Goal: Information Seeking & Learning: Learn about a topic

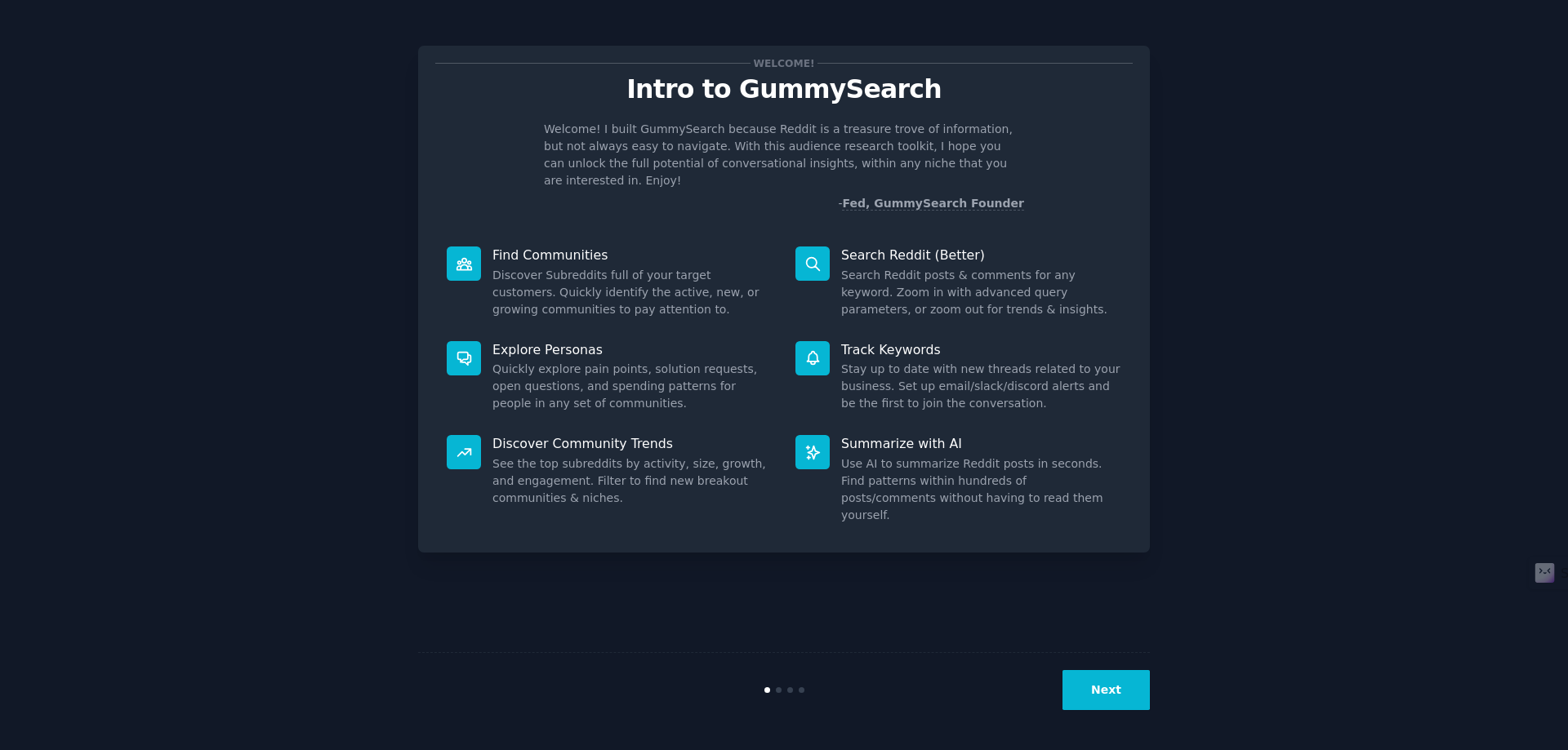
click at [1100, 695] on button "Next" at bounding box center [1106, 689] width 87 height 40
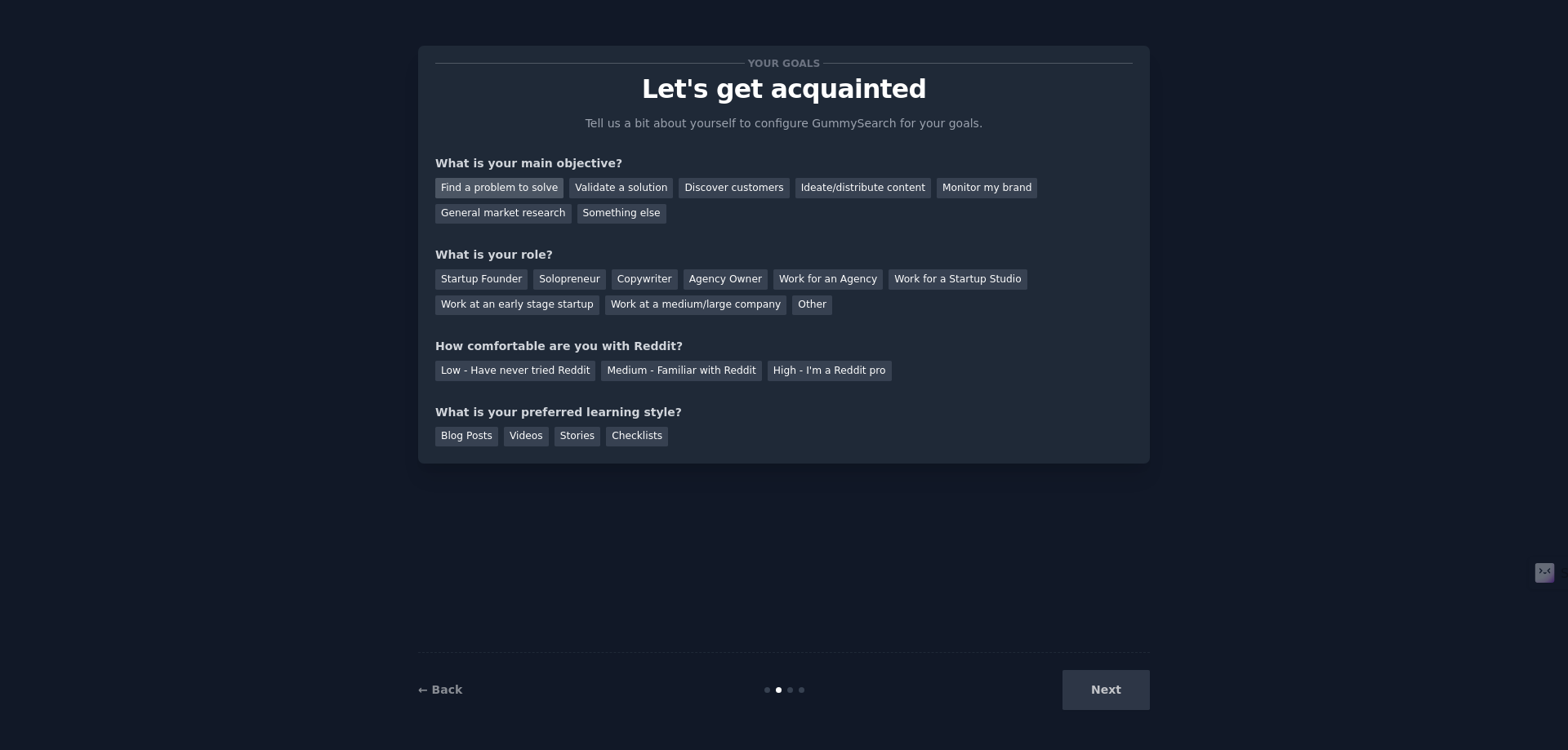
click at [520, 181] on div "Find a problem to solve" at bounding box center [499, 187] width 128 height 20
click at [593, 190] on div "Validate a solution" at bounding box center [620, 187] width 103 height 20
click at [579, 236] on div "Your goals Let's get acquainted Tell us a bit about yourself to configure Gummy…" at bounding box center [784, 254] width 697 height 383
click at [514, 189] on div "Find a problem to solve" at bounding box center [499, 187] width 128 height 20
click at [566, 281] on div "Solopreneur" at bounding box center [569, 279] width 71 height 20
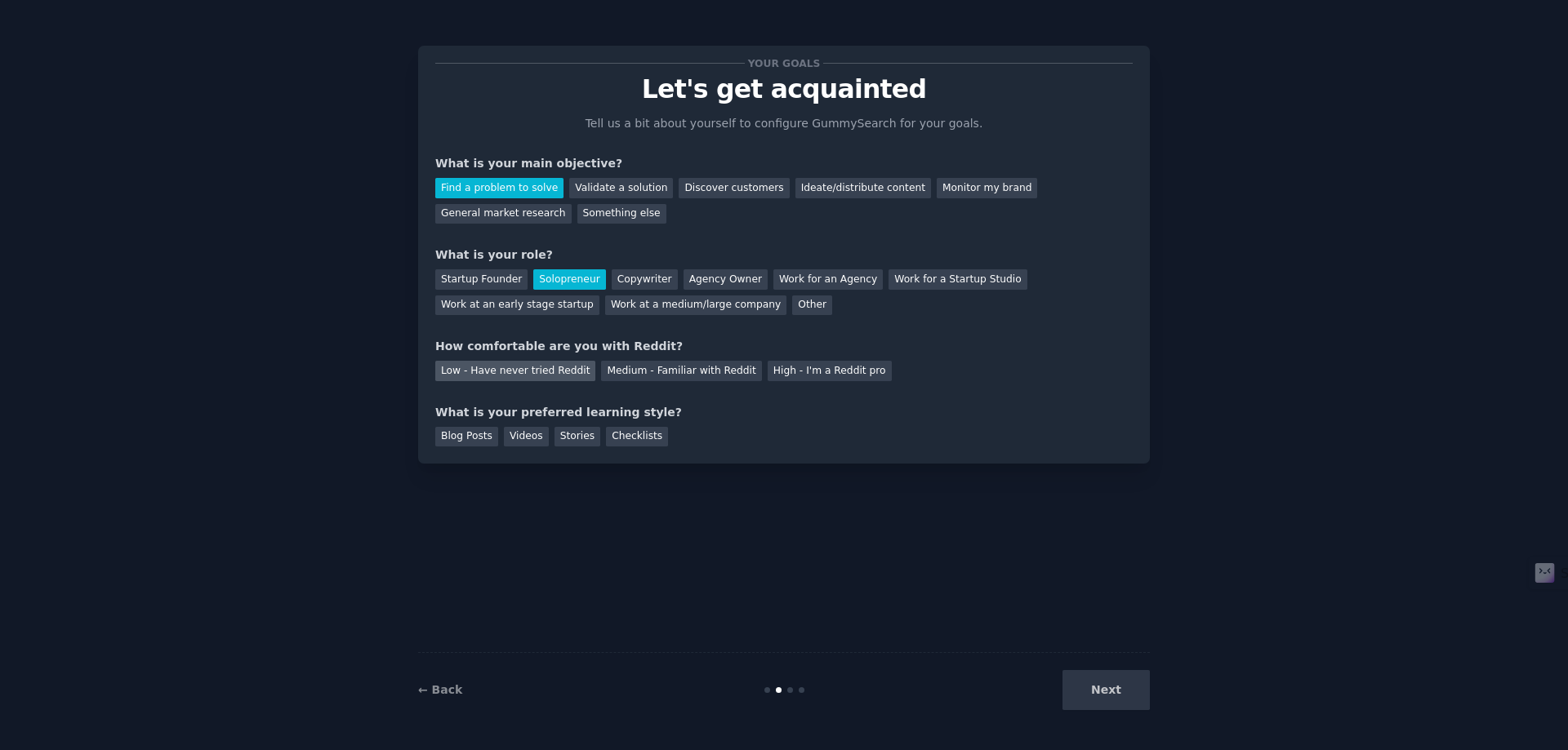
click at [530, 375] on div "Low - Have never tried Reddit" at bounding box center [516, 371] width 160 height 20
click at [463, 437] on div "Blog Posts" at bounding box center [466, 436] width 63 height 20
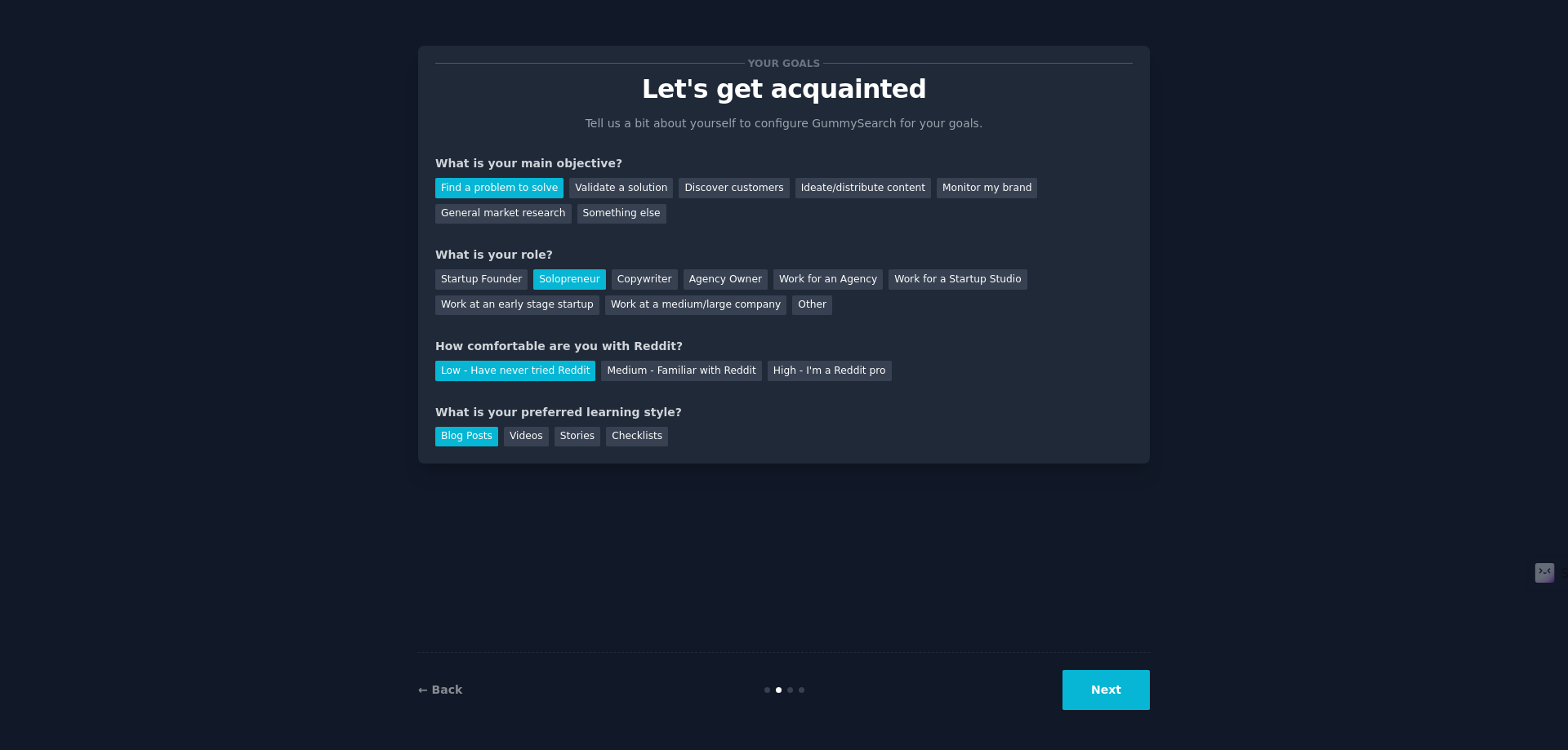
click at [1130, 685] on button "Next" at bounding box center [1106, 689] width 87 height 40
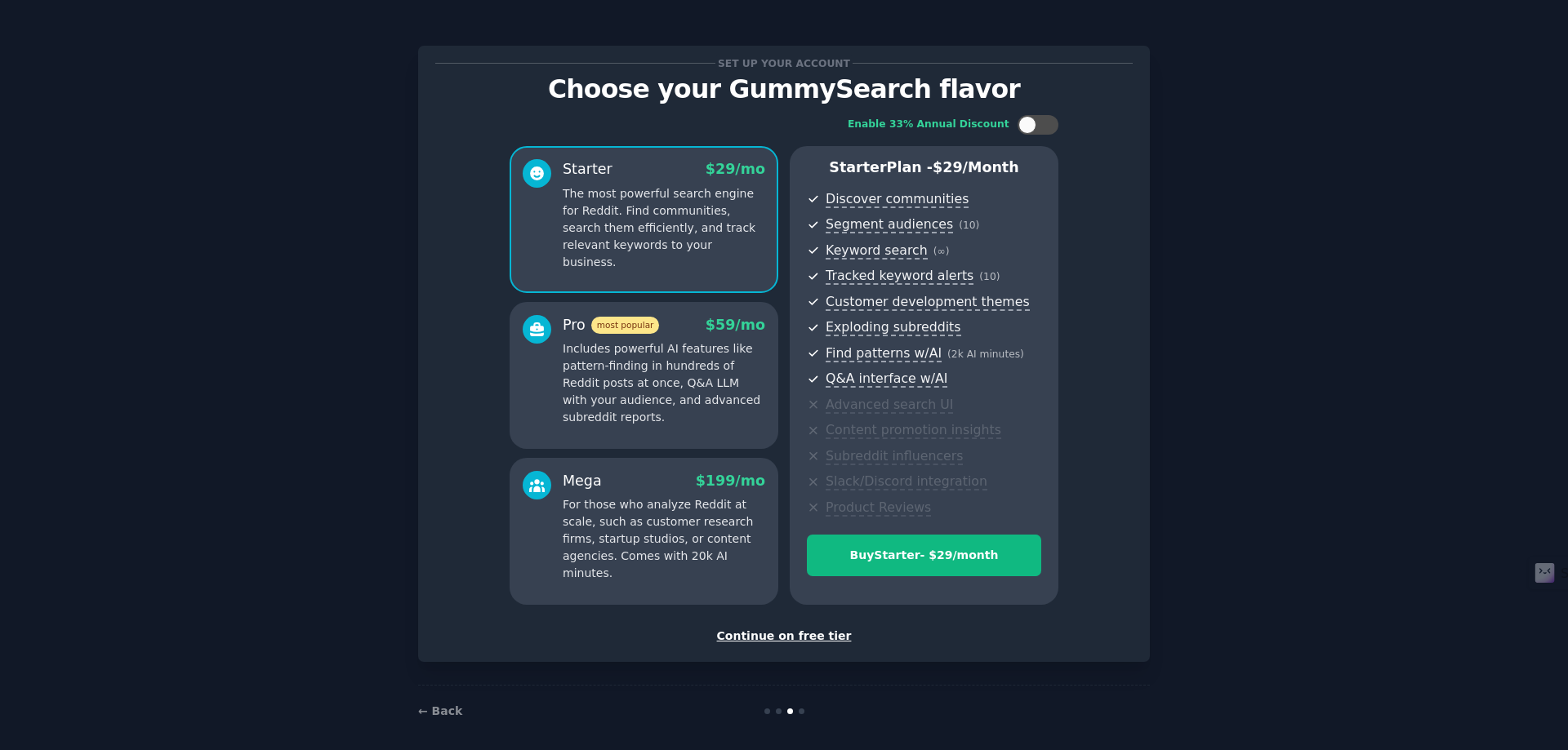
click at [817, 640] on div "Continue on free tier" at bounding box center [784, 636] width 697 height 17
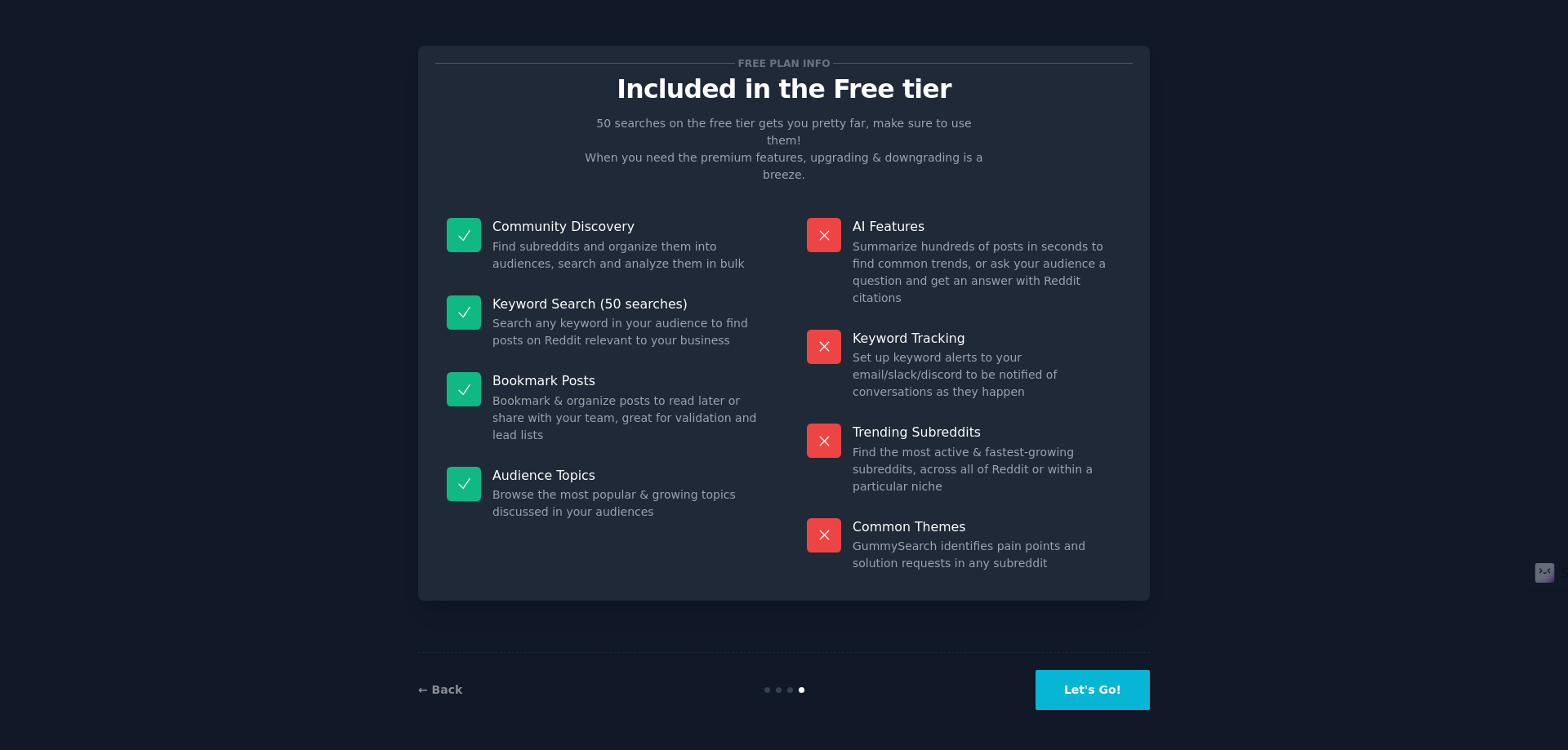
click at [1106, 695] on button "Let's Go!" at bounding box center [1092, 689] width 114 height 40
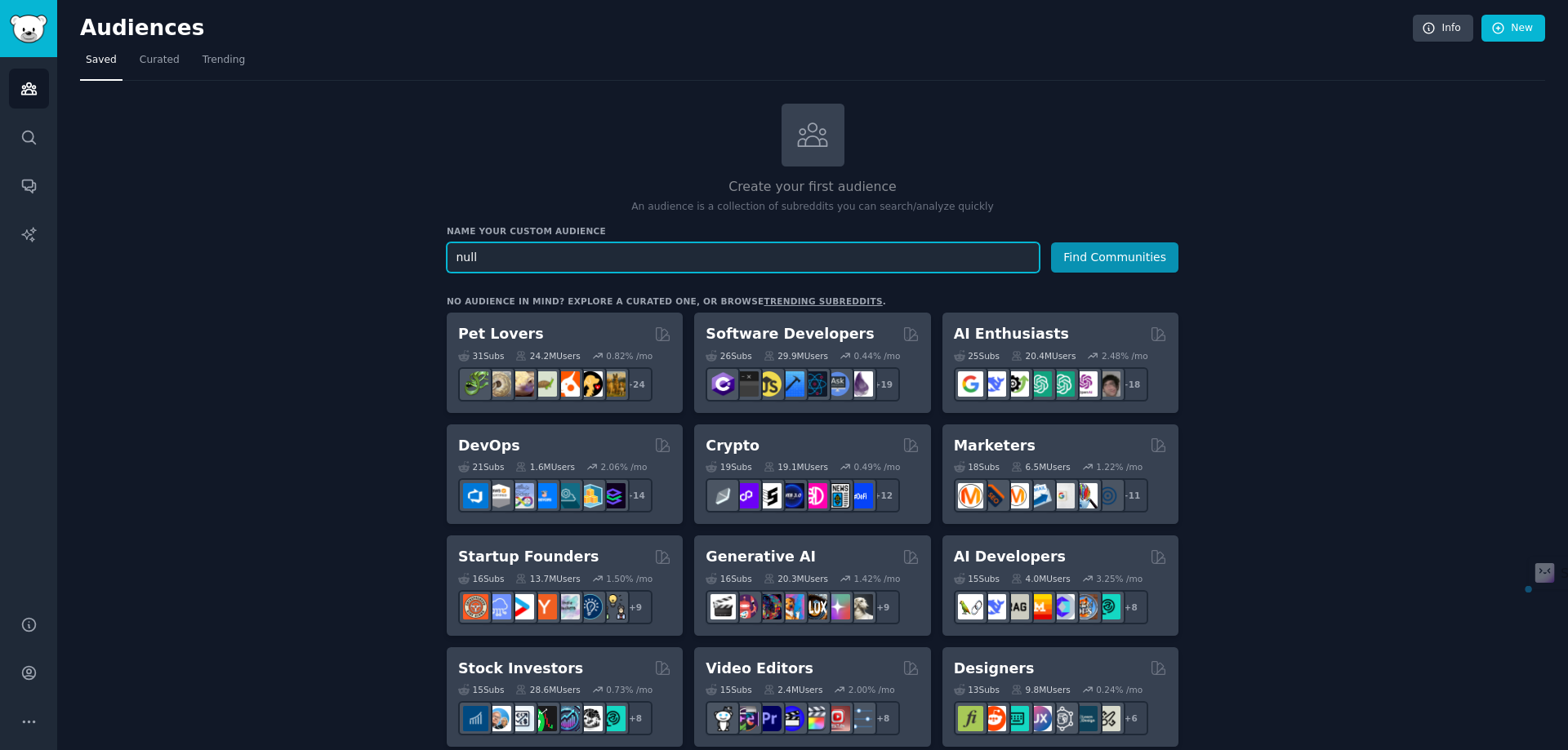
paste input "Solo [DEMOGRAPHIC_DATA] Backpacking"
type input "Solo [DEMOGRAPHIC_DATA] Backpacking"
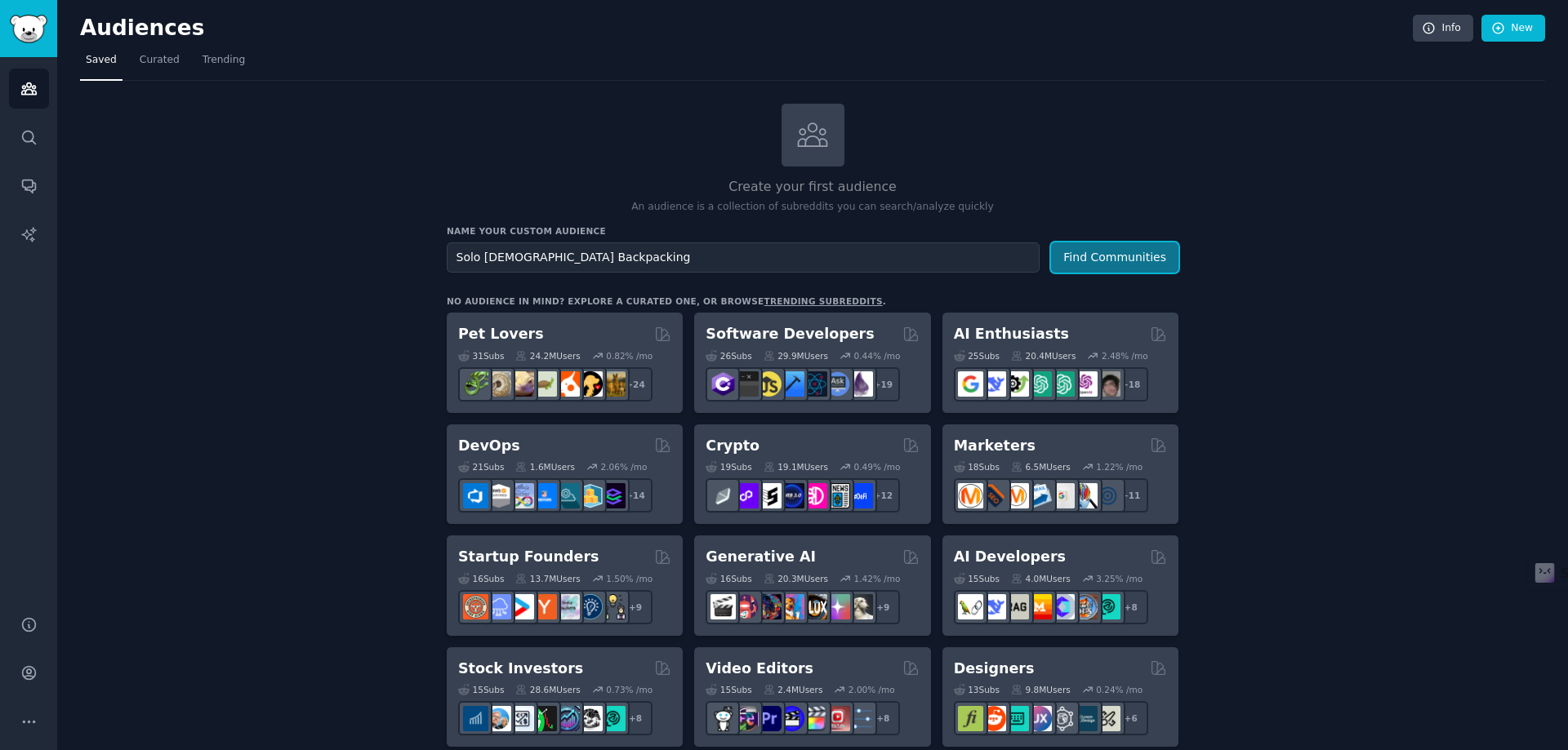
click at [1133, 264] on button "Find Communities" at bounding box center [1114, 257] width 127 height 30
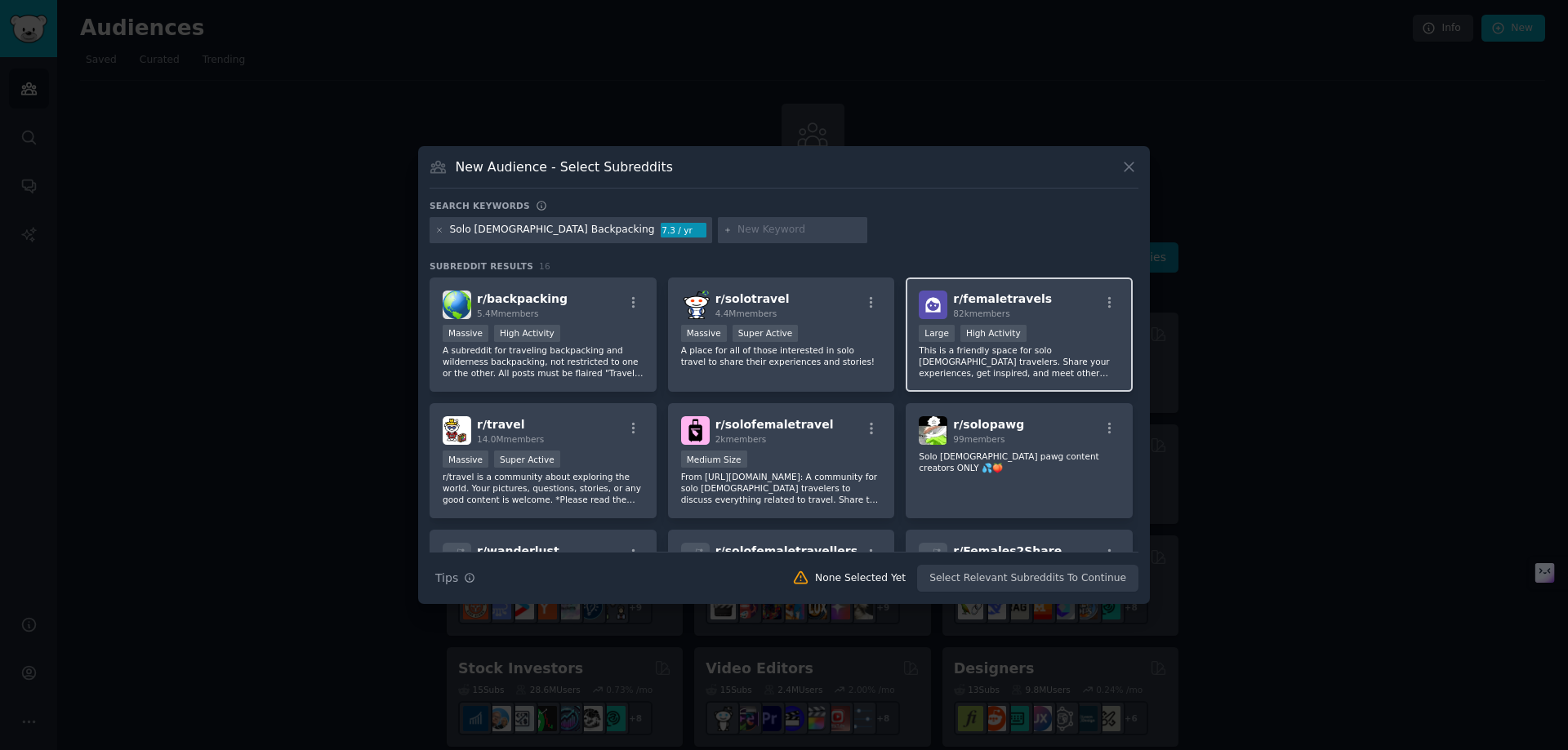
click at [1045, 357] on p "This is a friendly space for solo [DEMOGRAPHIC_DATA] travelers. Share your expe…" at bounding box center [1019, 362] width 201 height 35
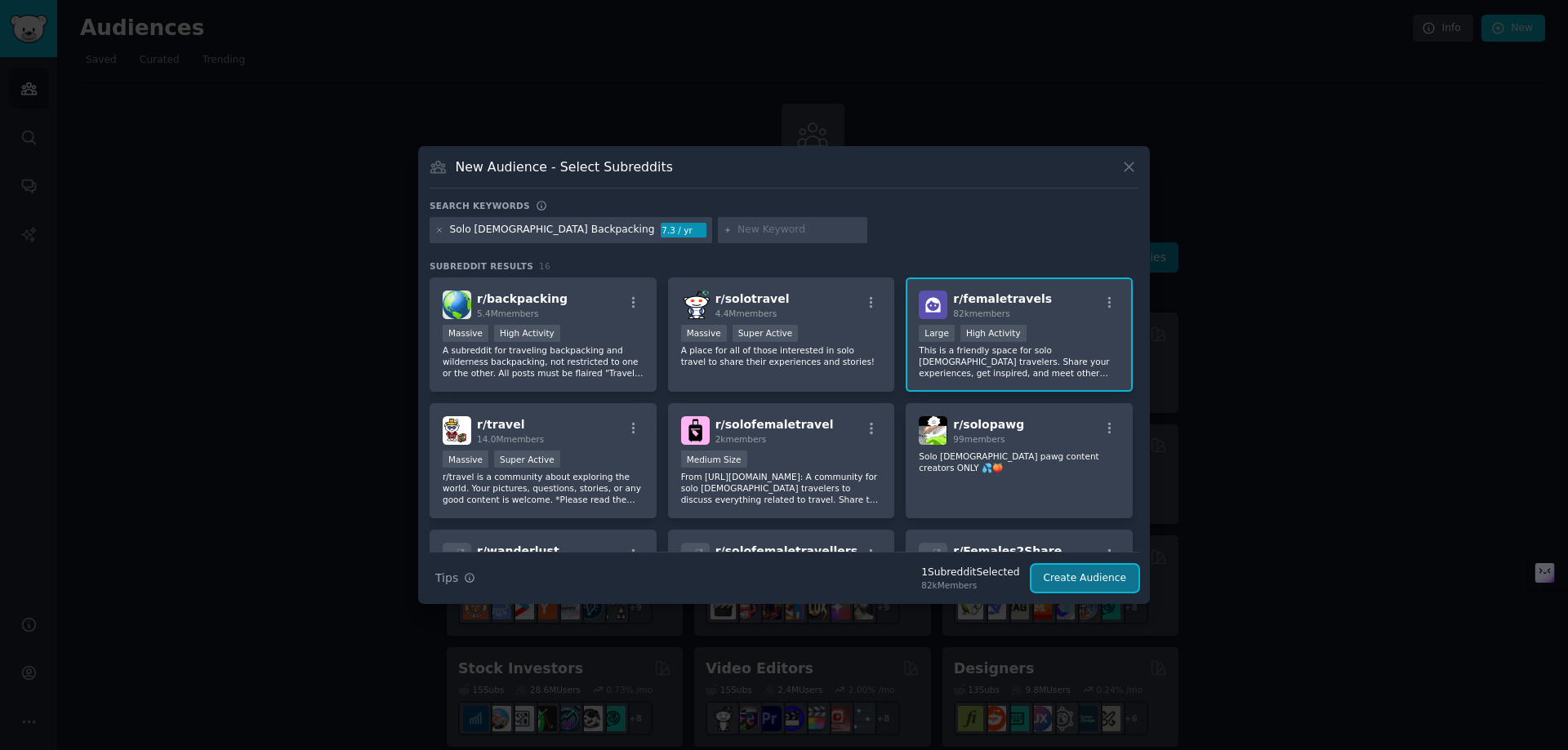
click at [1082, 590] on button "Create Audience" at bounding box center [1085, 578] width 108 height 28
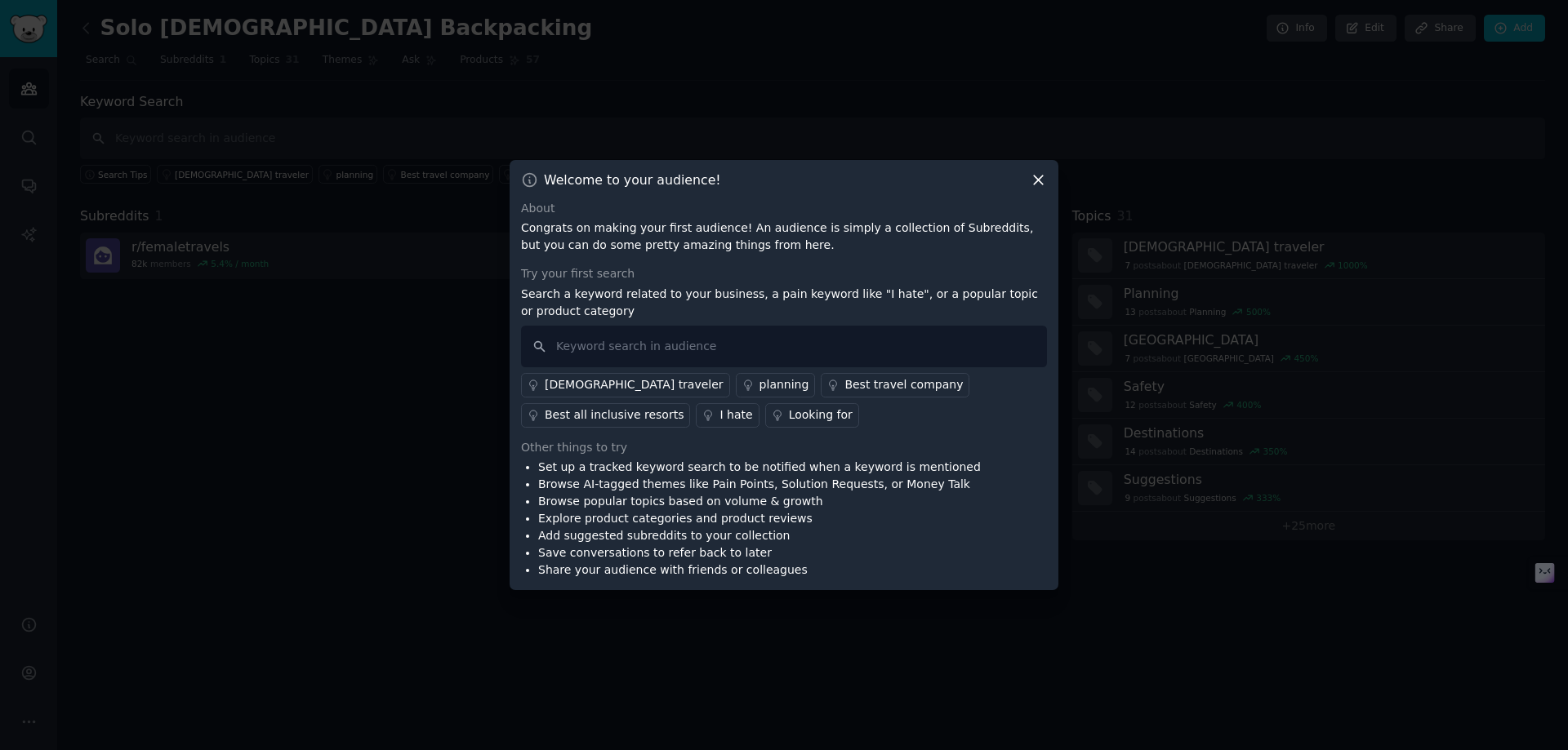
click at [1039, 179] on icon at bounding box center [1038, 180] width 9 height 9
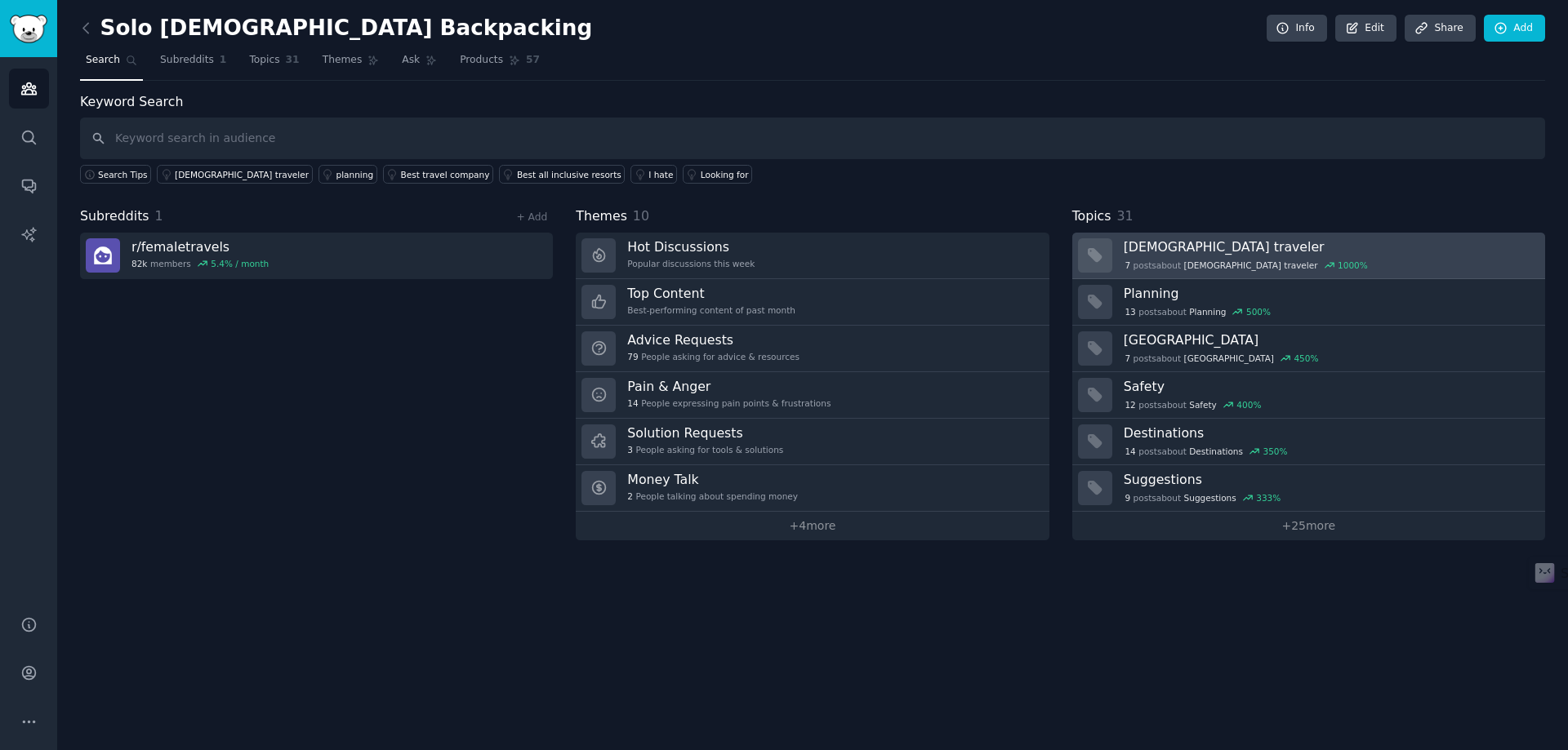
click at [1201, 258] on div "7 post s about Female traveler 1000 %" at bounding box center [1246, 264] width 246 height 14
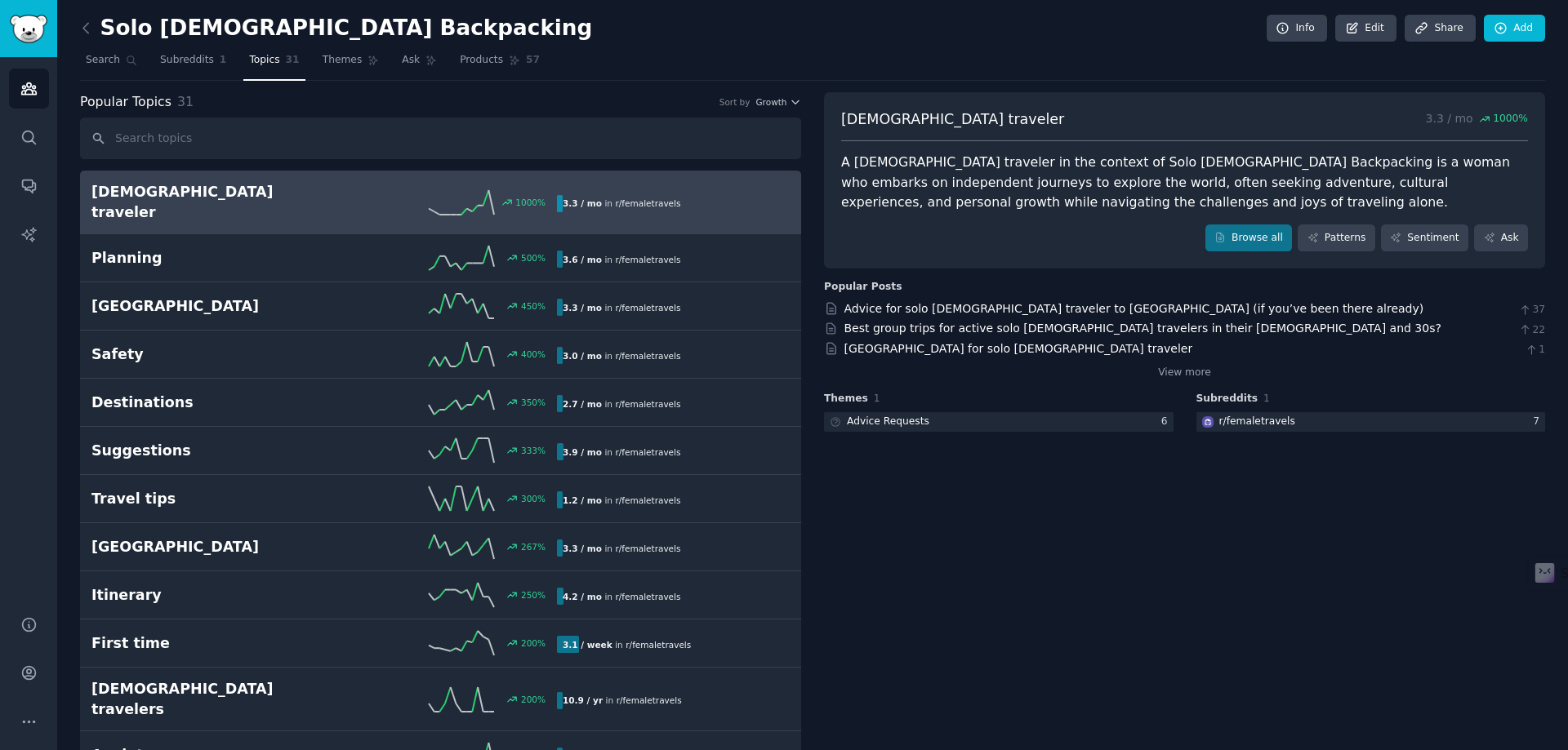
click at [347, 202] on div "1000 %" at bounding box center [440, 202] width 233 height 24
click at [1257, 239] on link "Browse all" at bounding box center [1248, 238] width 87 height 28
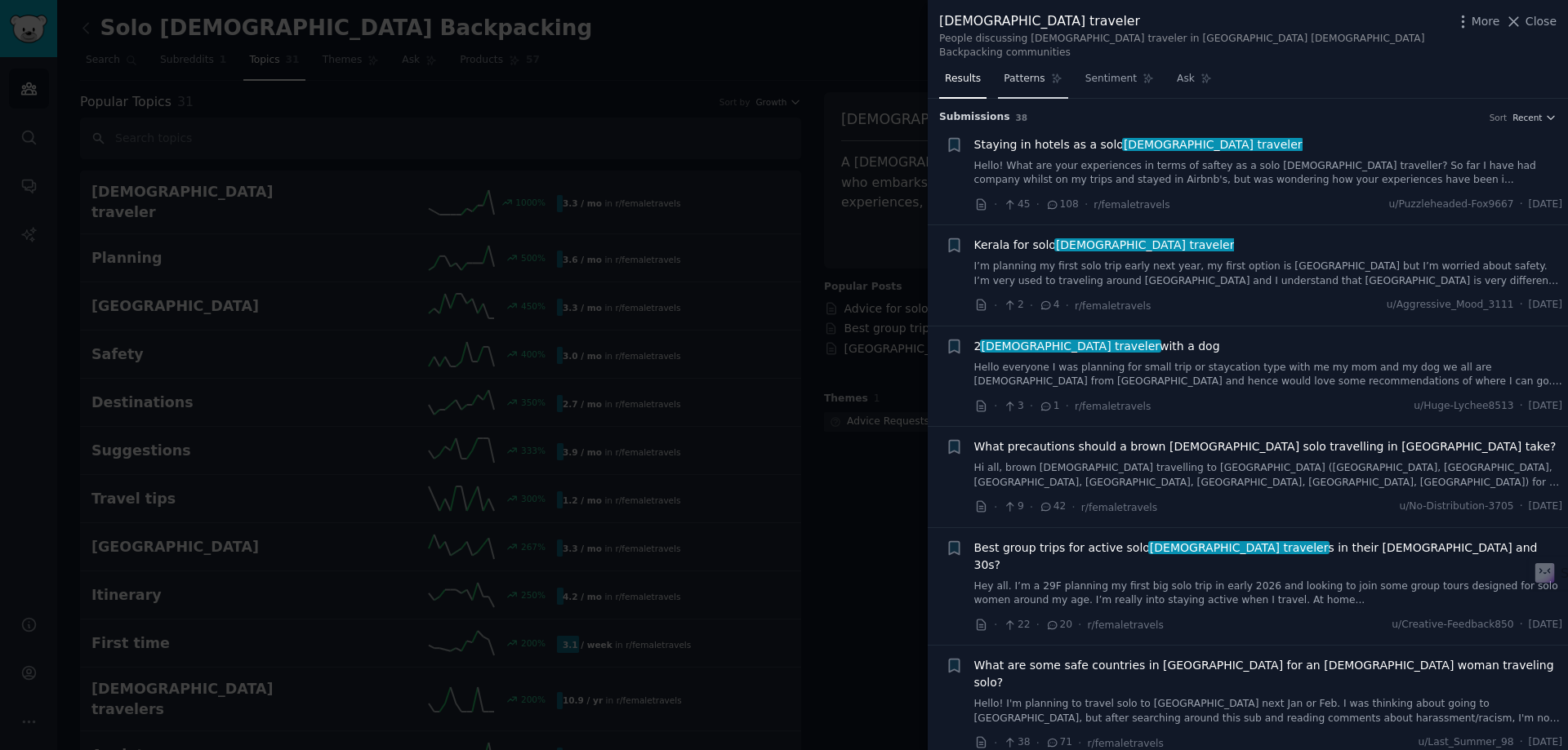
click at [1022, 71] on span "Patterns" at bounding box center [1023, 78] width 41 height 14
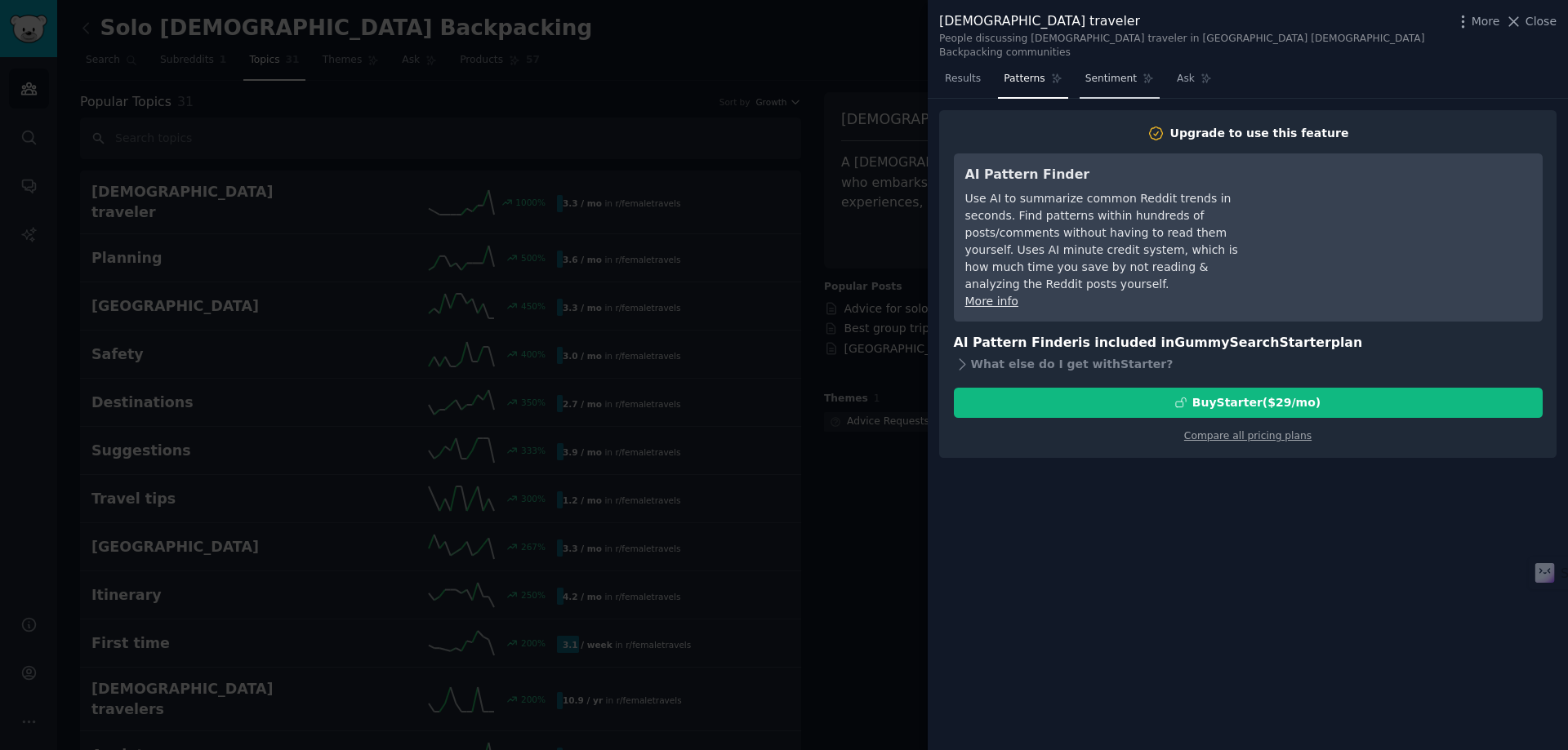
click at [1102, 74] on link "Sentiment" at bounding box center [1119, 82] width 80 height 34
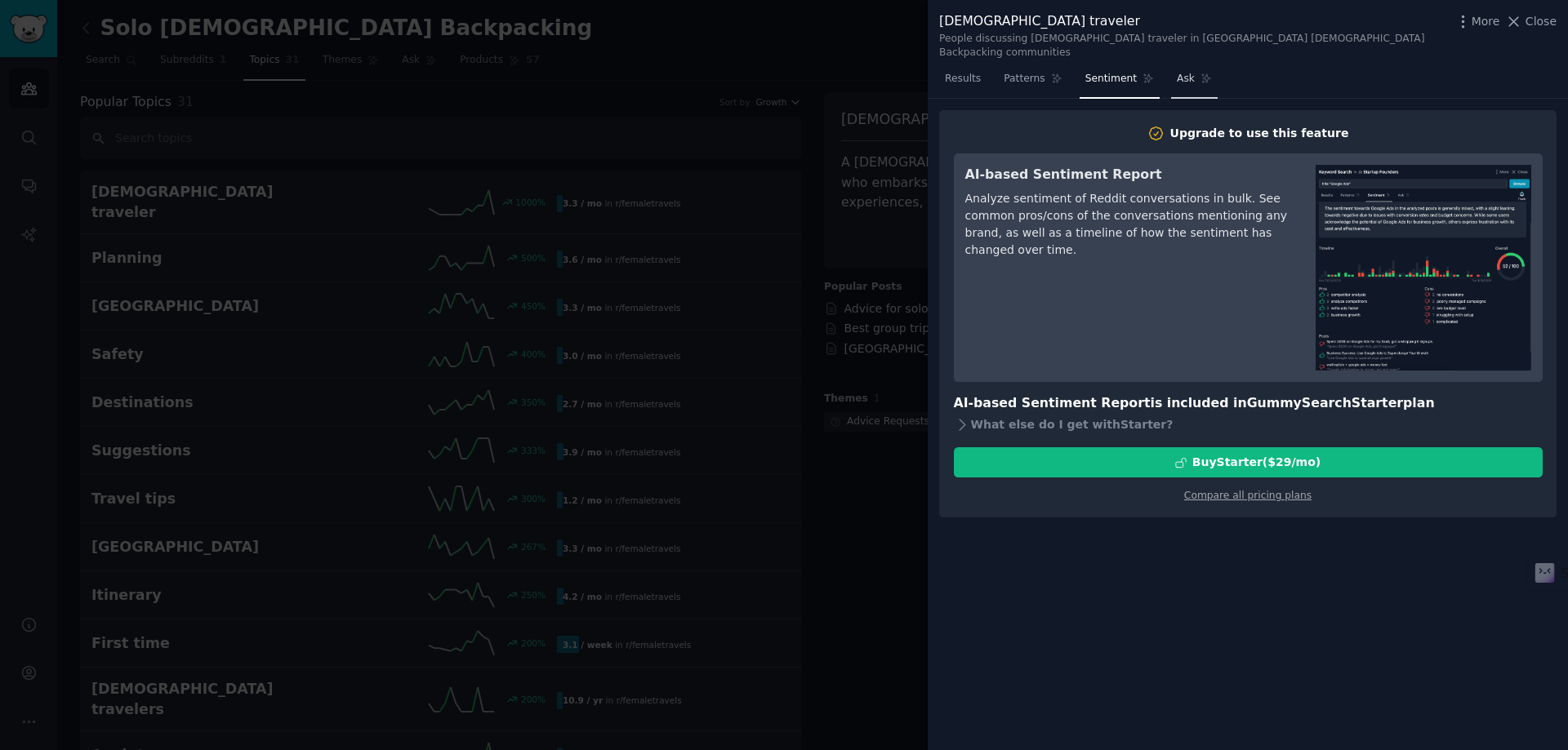
click at [1183, 70] on link "Ask" at bounding box center [1194, 82] width 46 height 34
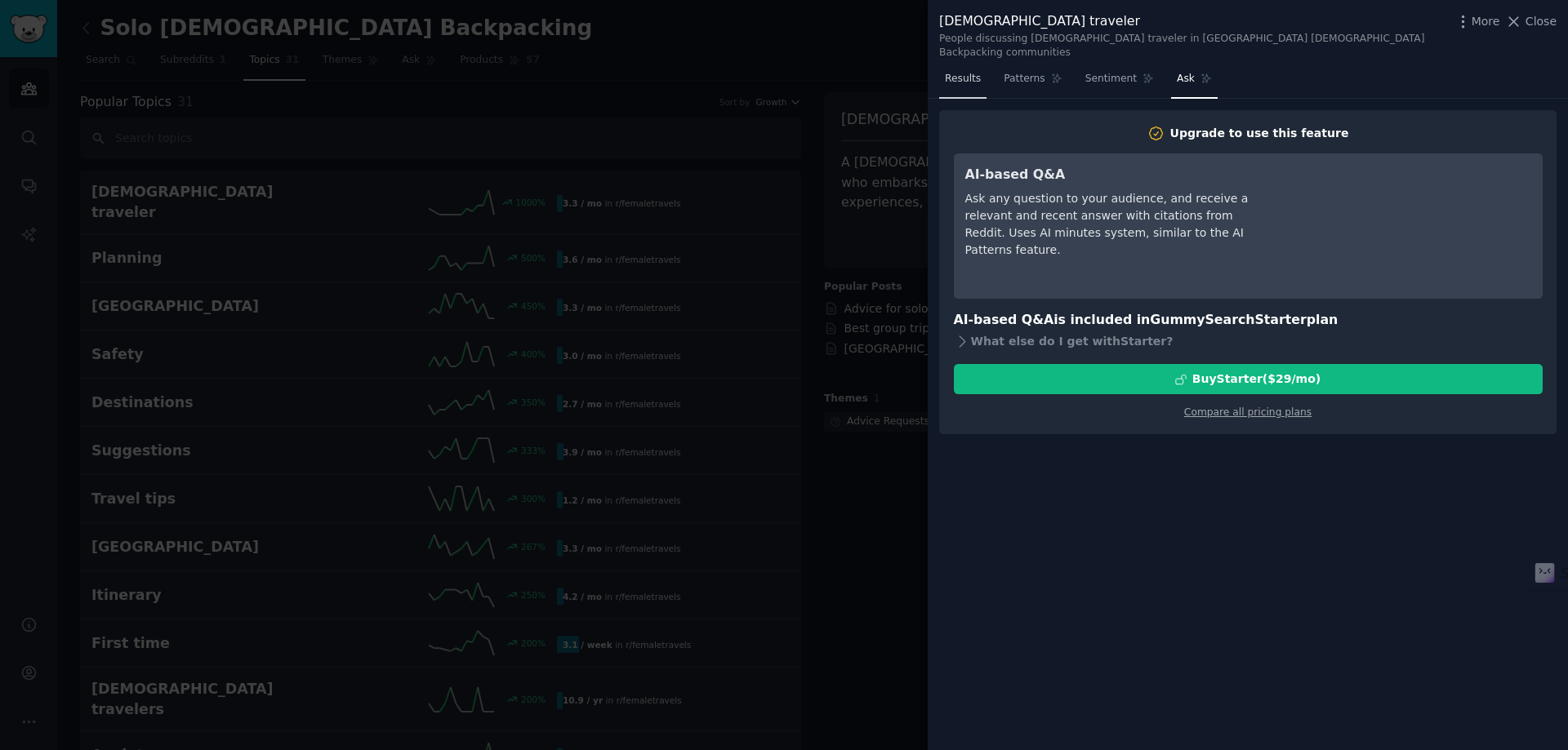
click at [966, 71] on span "Results" at bounding box center [962, 78] width 36 height 14
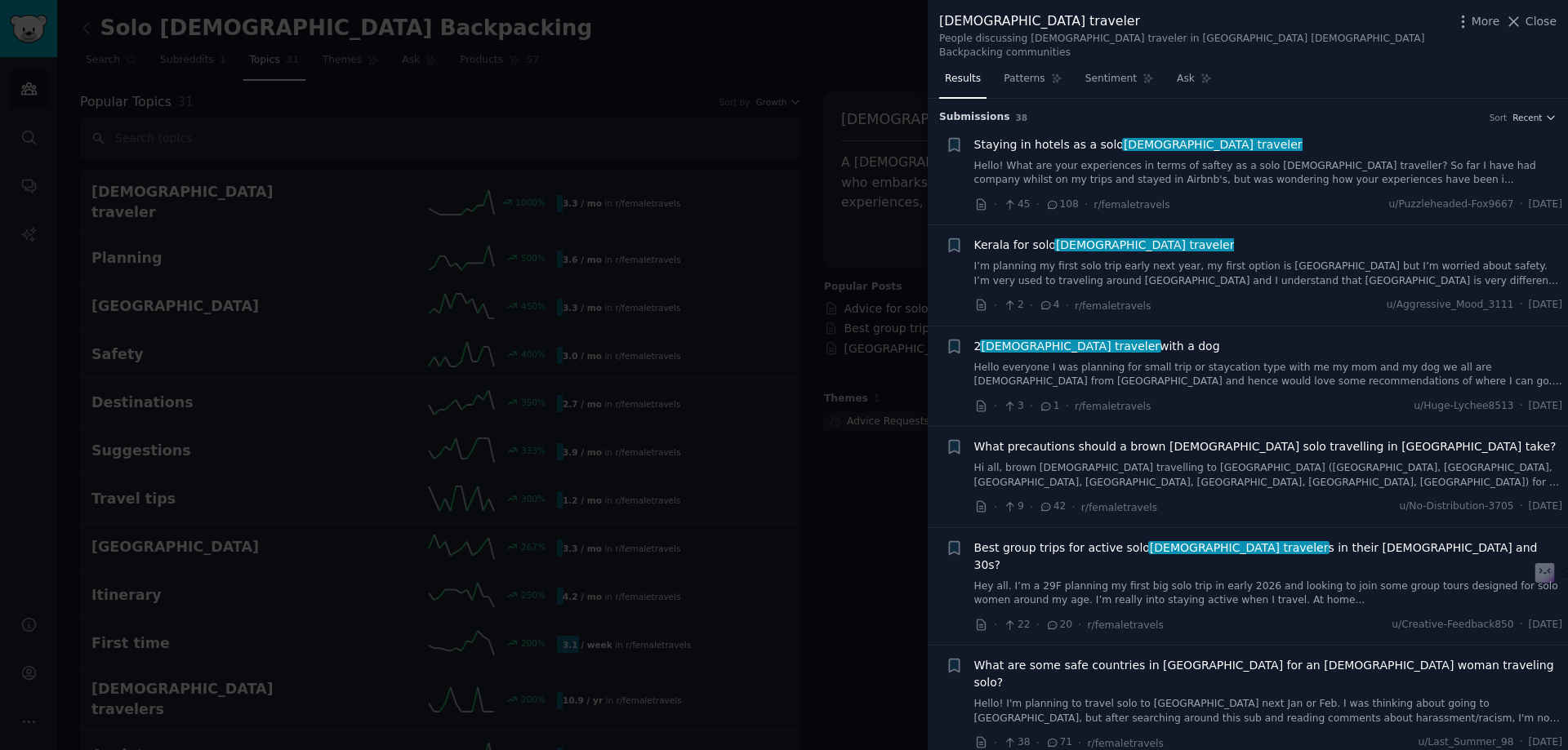
click at [785, 84] on div at bounding box center [784, 375] width 1568 height 750
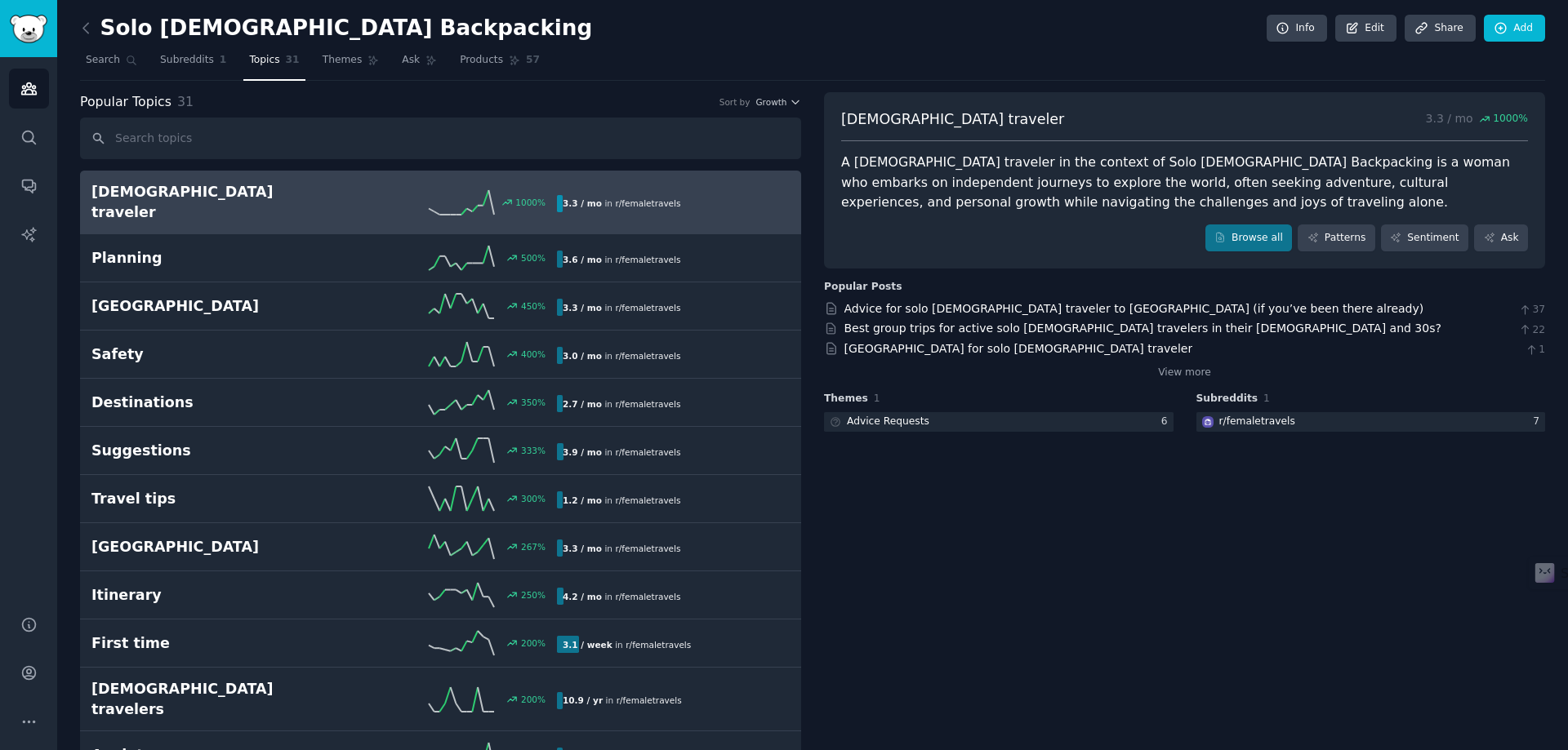
click at [246, 204] on h2 "[DEMOGRAPHIC_DATA] traveler" at bounding box center [208, 202] width 233 height 40
click at [108, 66] on span "Search" at bounding box center [103, 60] width 35 height 14
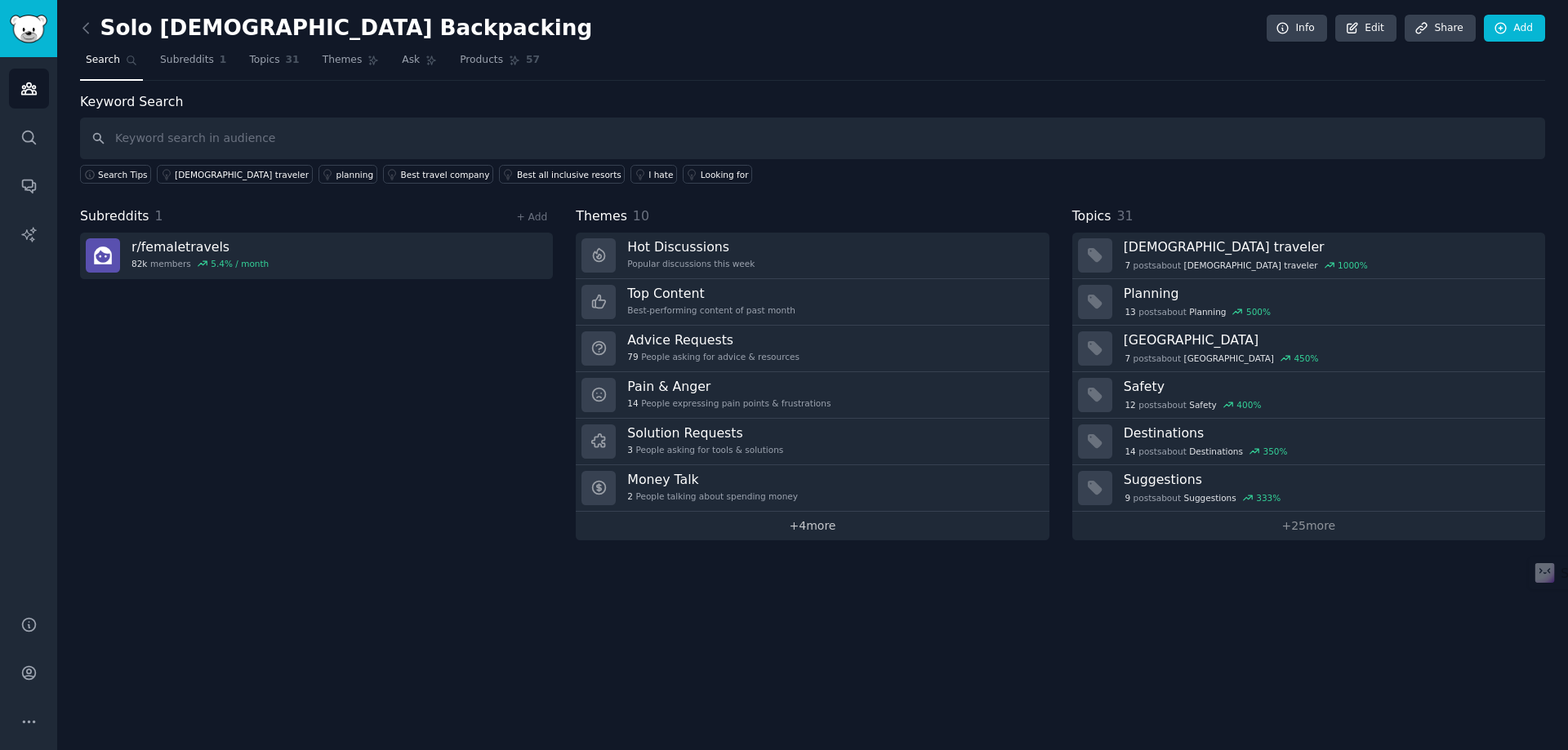
click at [817, 528] on link "+ 4 more" at bounding box center [812, 526] width 473 height 29
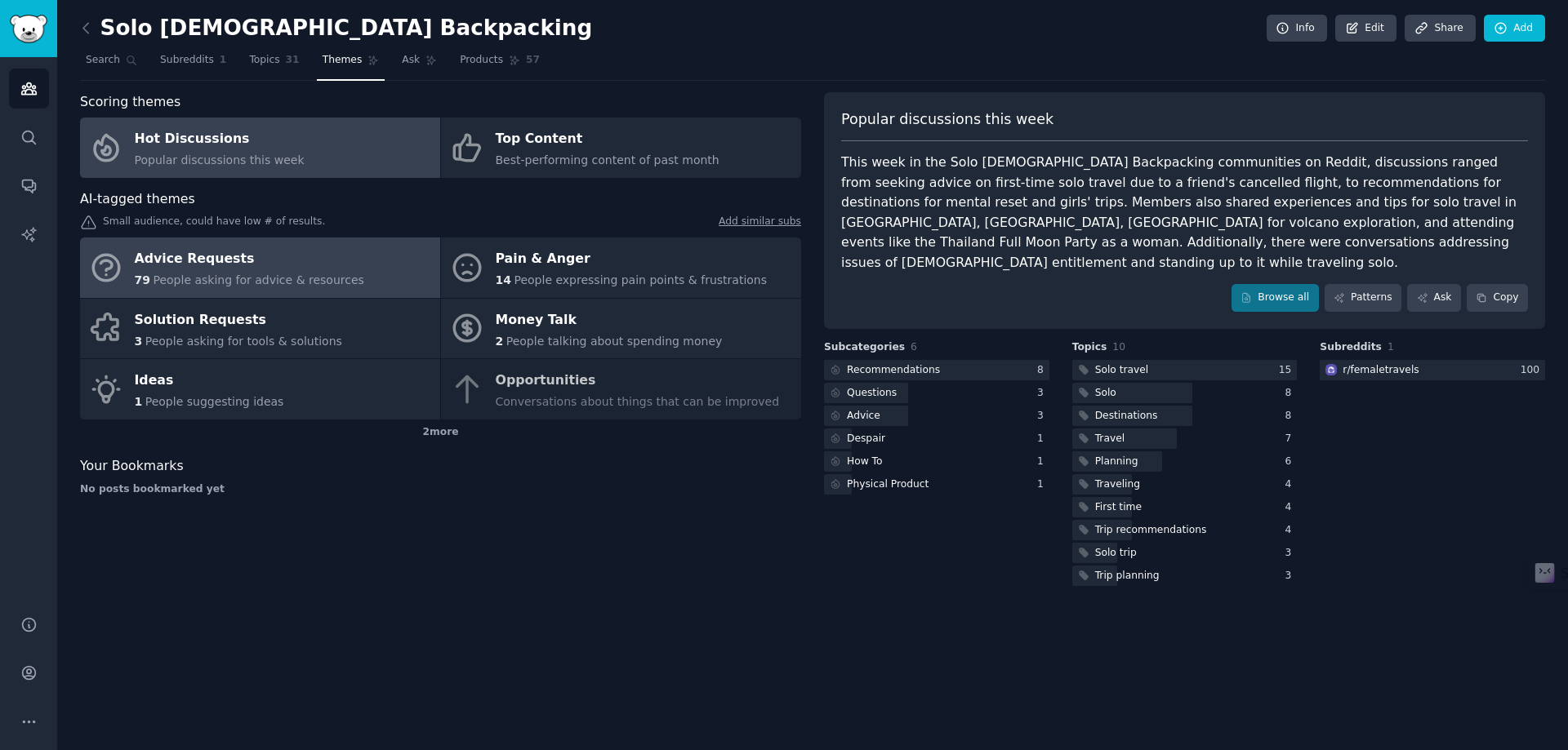
click at [356, 281] on link "Advice Requests 79 People asking for advice & resources" at bounding box center [260, 267] width 360 height 61
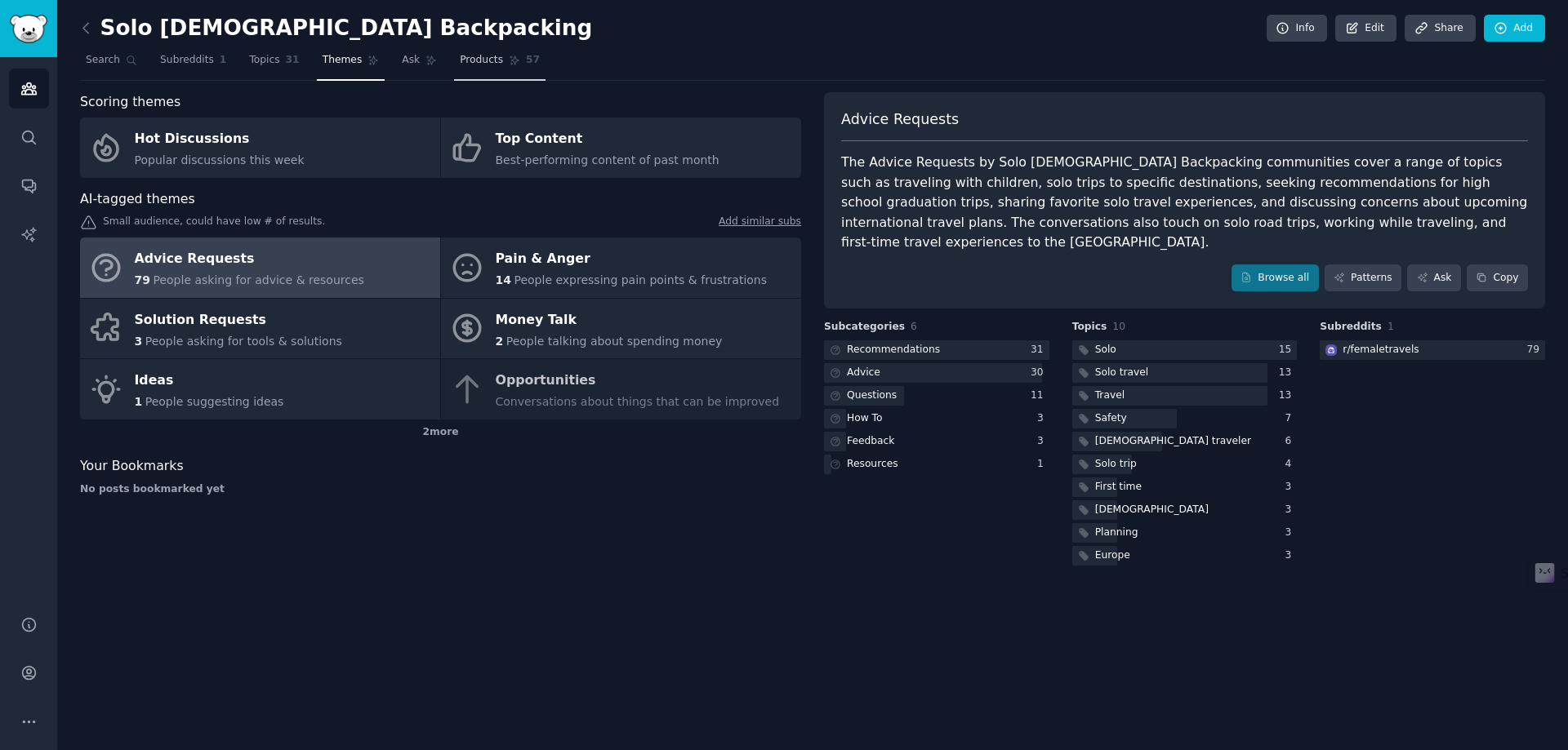
click at [468, 66] on span "Products" at bounding box center [481, 60] width 43 height 14
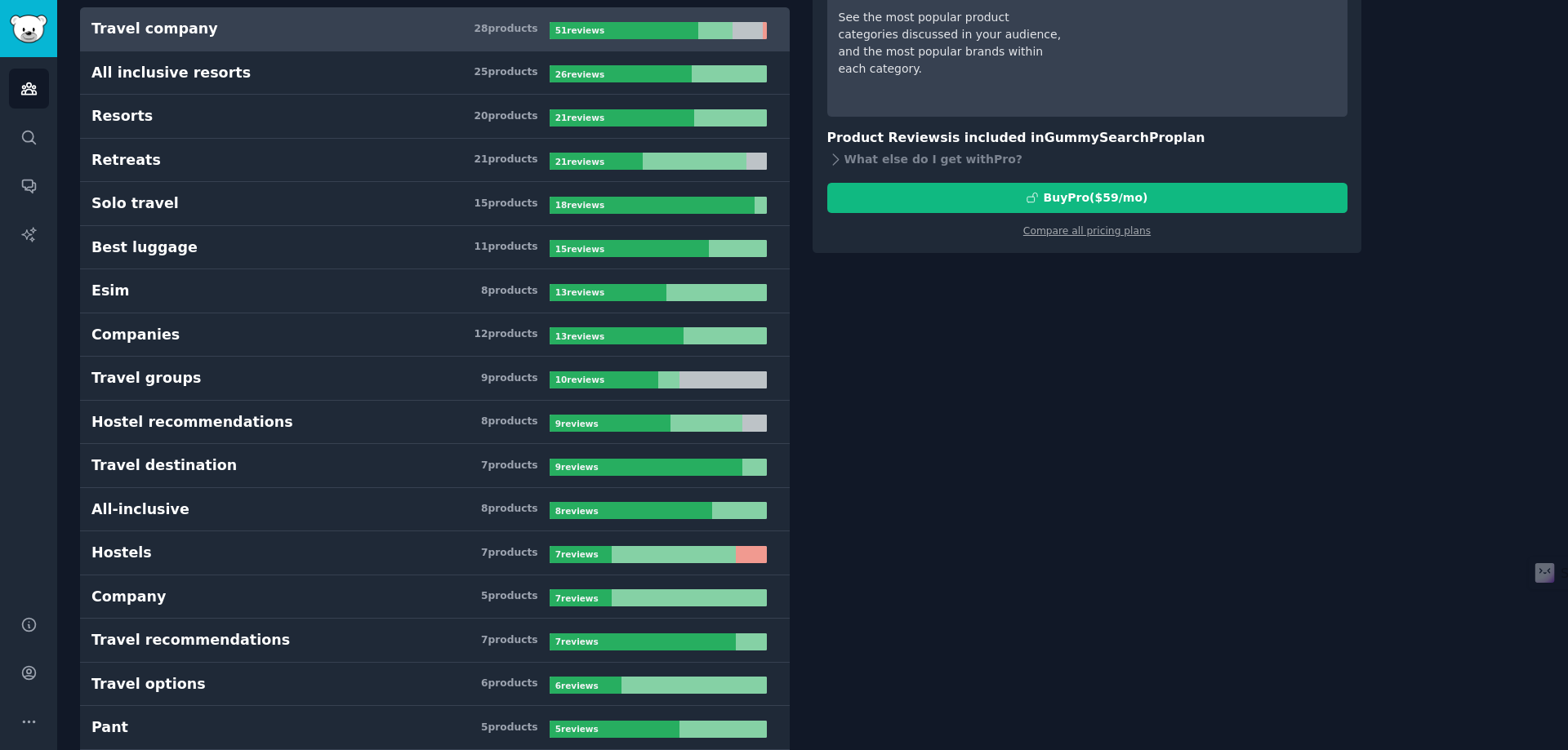
scroll to position [82, 0]
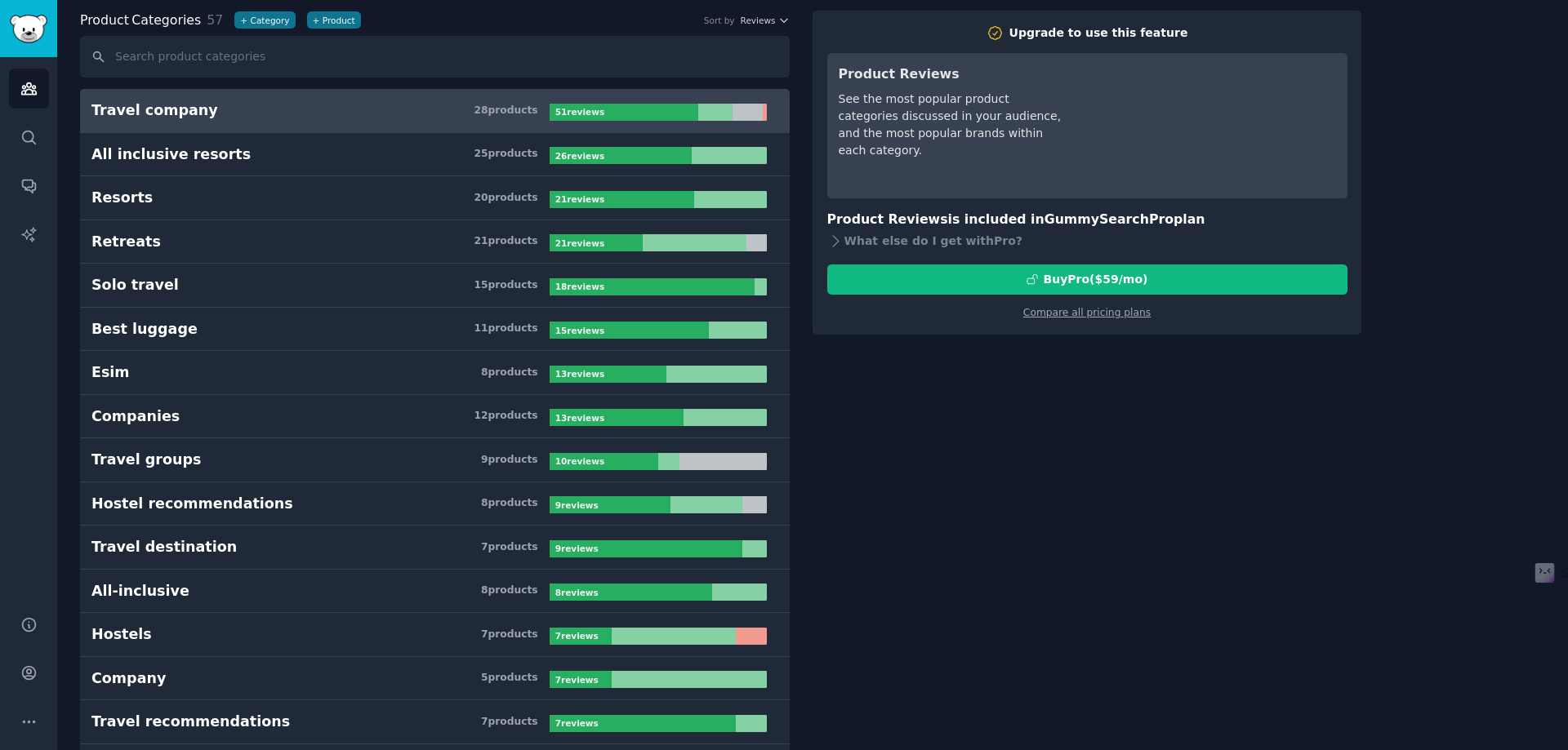
click at [331, 113] on h3 "Travel company 28 product s" at bounding box center [321, 110] width 458 height 20
click at [131, 113] on div "Travel company" at bounding box center [154, 110] width 126 height 20
click at [638, 119] on div at bounding box center [624, 112] width 150 height 17
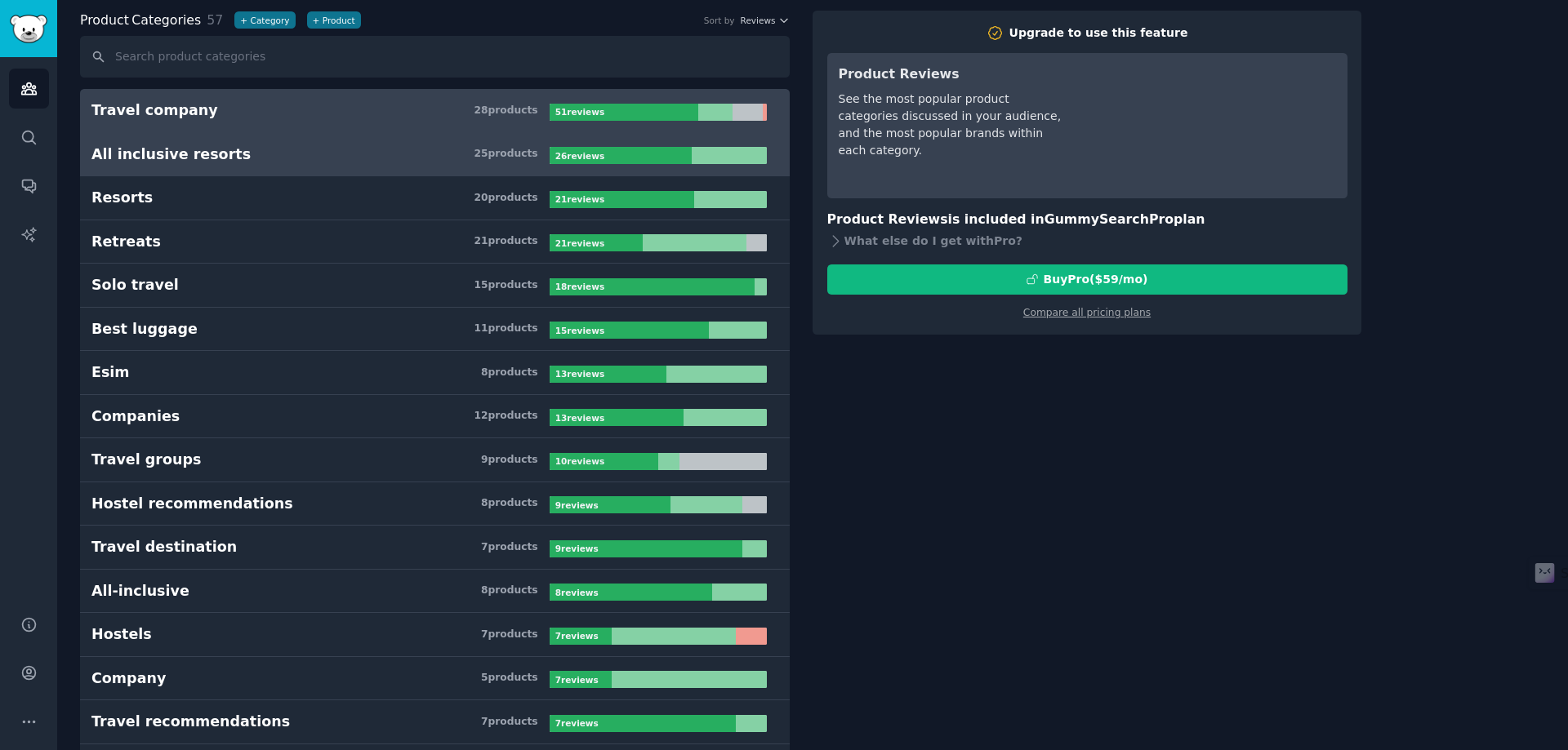
click at [491, 160] on div "25 product s" at bounding box center [505, 153] width 64 height 14
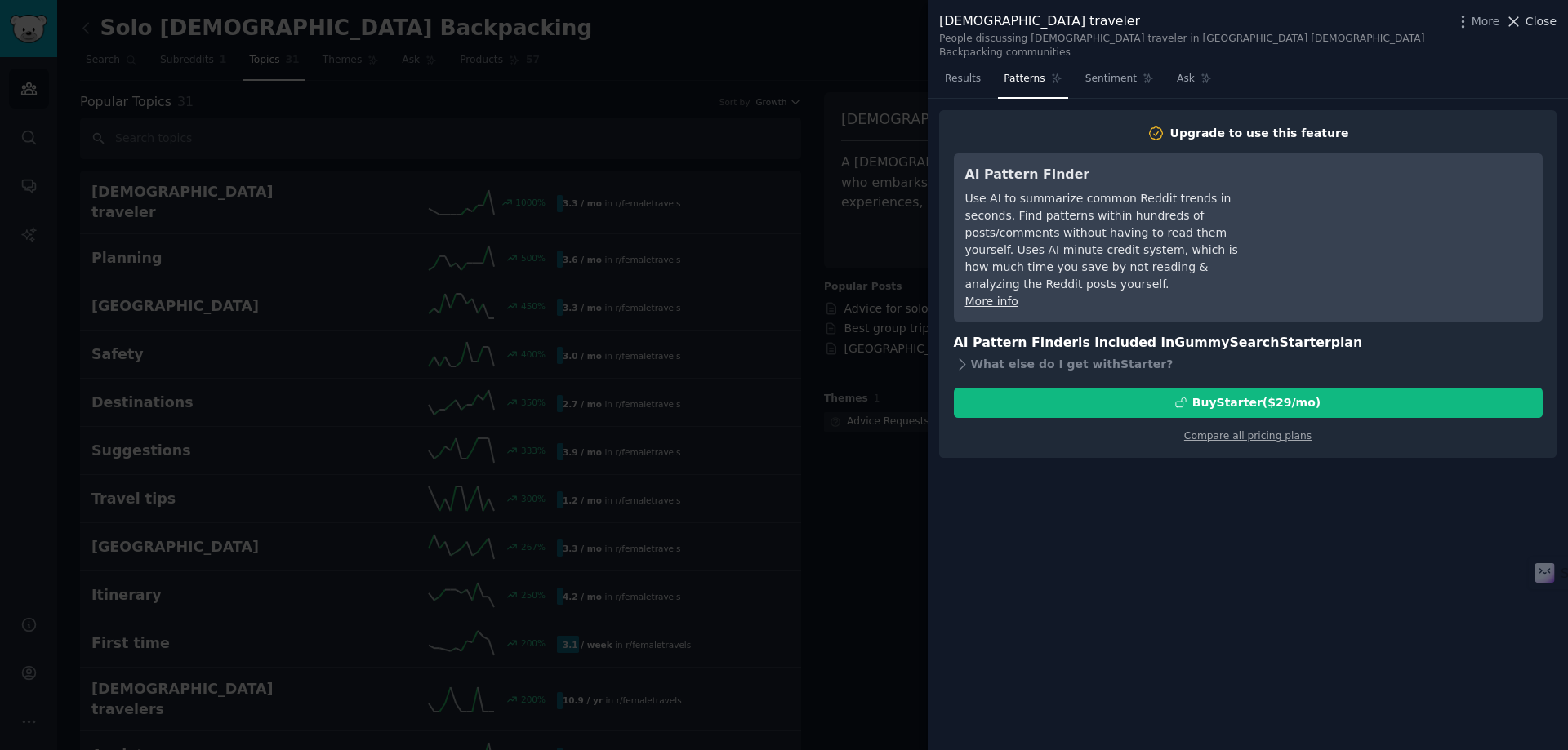
click at [1519, 20] on icon at bounding box center [1514, 21] width 9 height 9
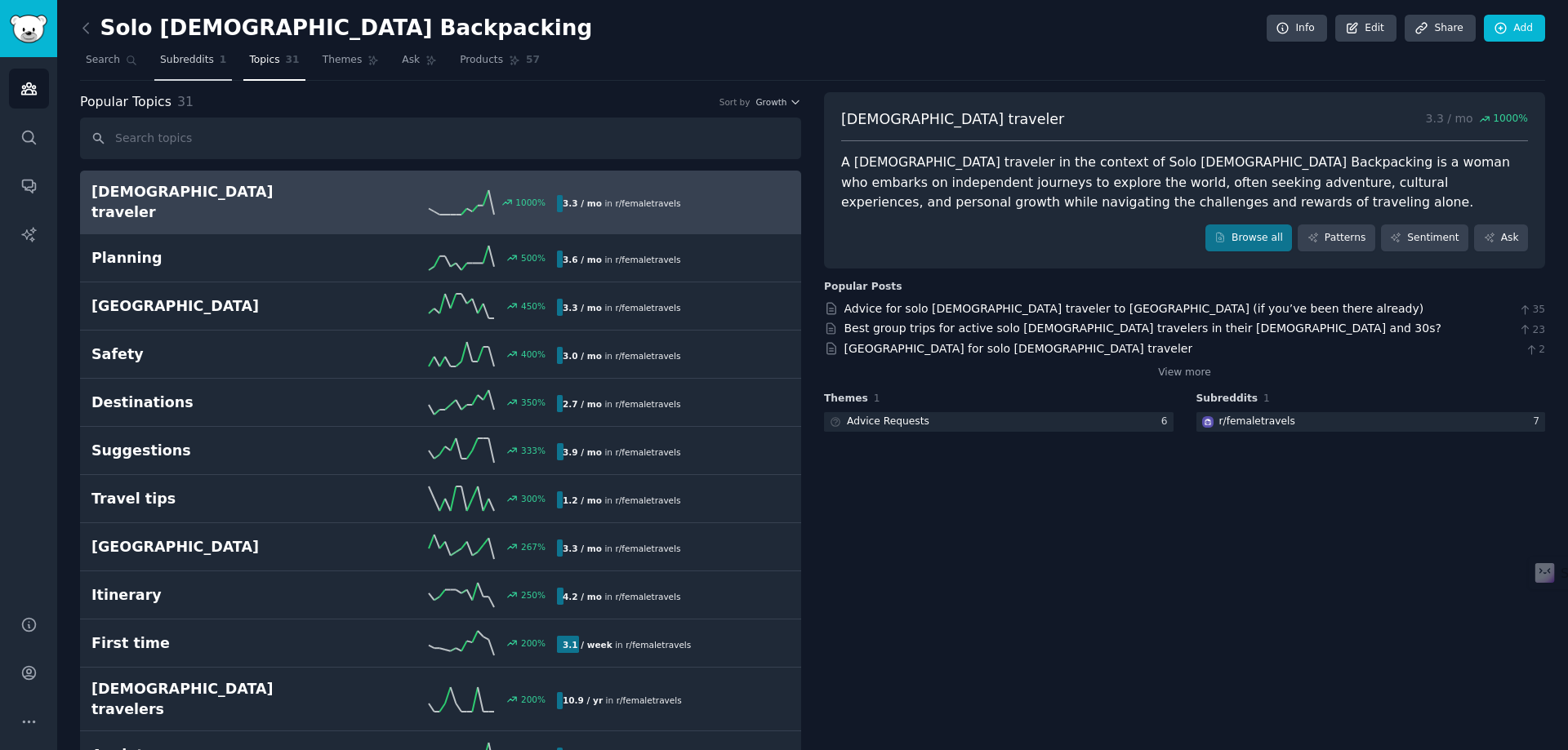
click at [182, 68] on link "Subreddits 1" at bounding box center [193, 64] width 77 height 34
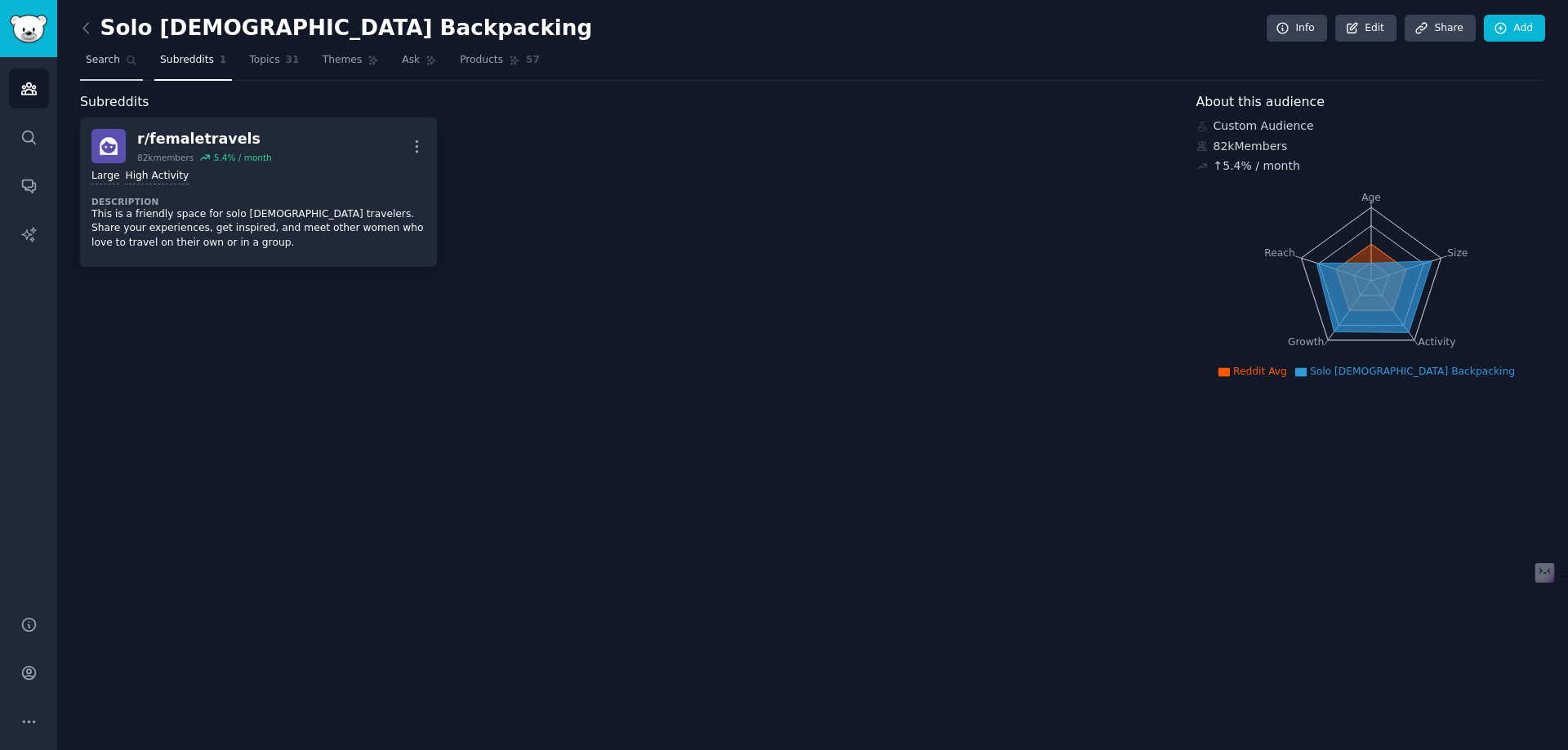
click at [108, 66] on span "Search" at bounding box center [103, 60] width 35 height 14
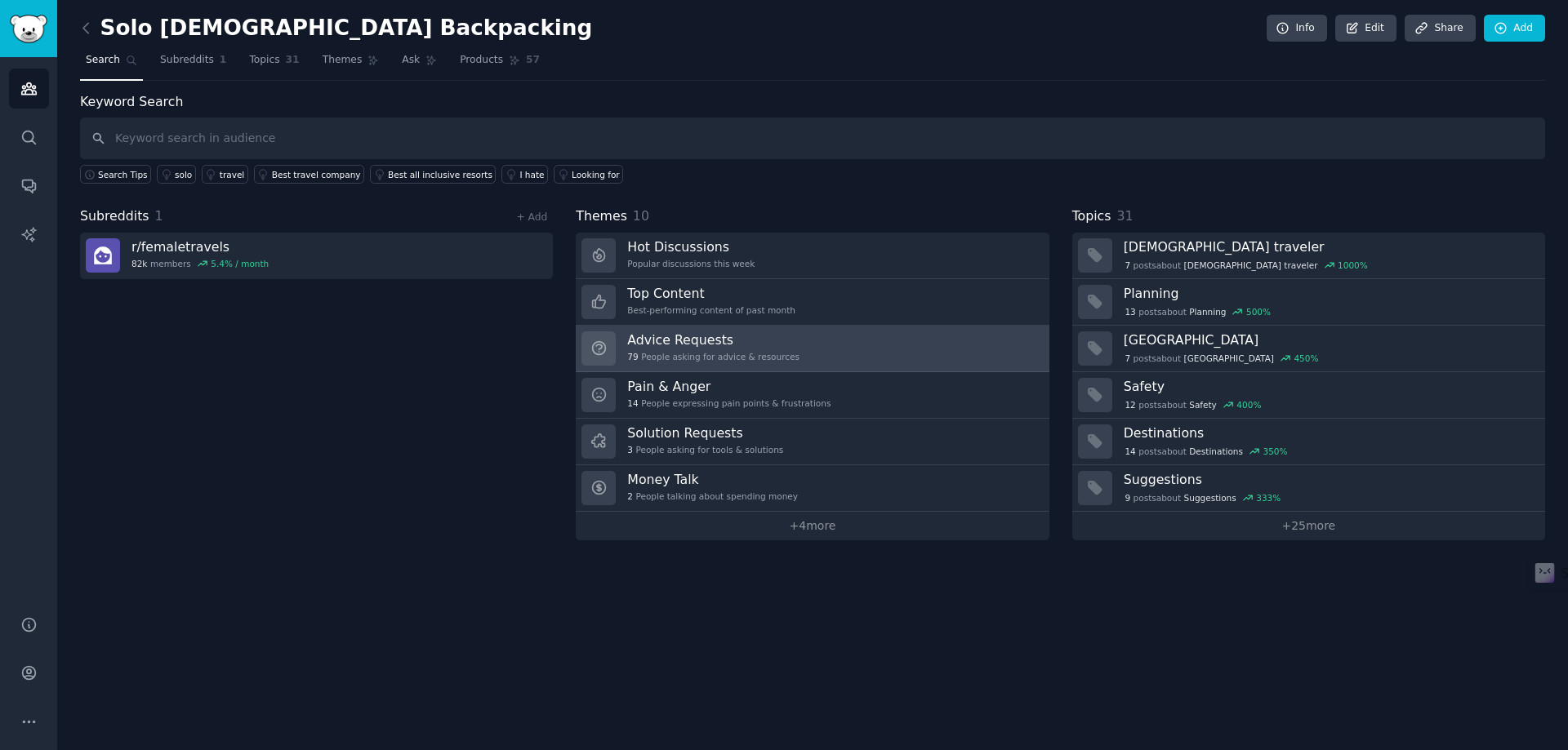
click at [765, 349] on div "Advice Requests 79 People asking for advice & resources" at bounding box center [713, 348] width 172 height 35
